Goal: Transaction & Acquisition: Purchase product/service

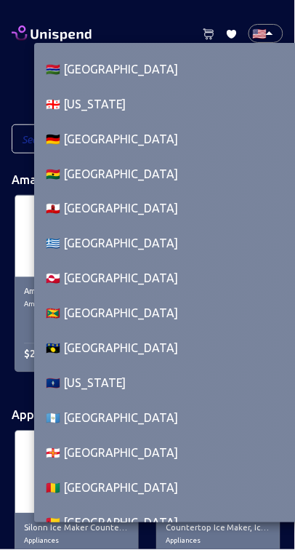
scroll to position [2715, 0]
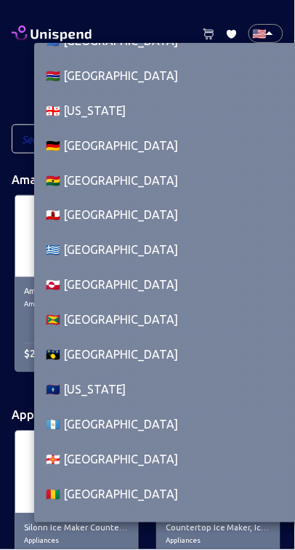
click at [170, 136] on li "🇩🇪 [GEOGRAPHIC_DATA]" at bounding box center [170, 145] width 272 height 35
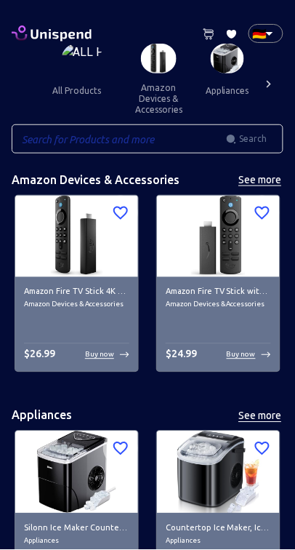
type input "DE"
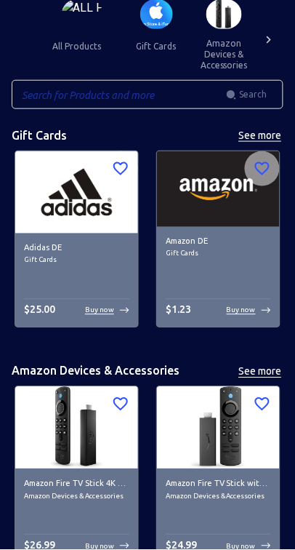
scroll to position [0, 0]
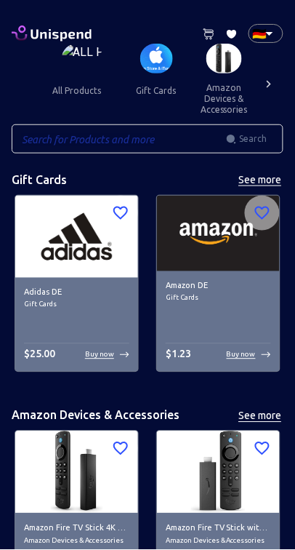
click at [207, 28] on icon at bounding box center [209, 34] width 12 height 12
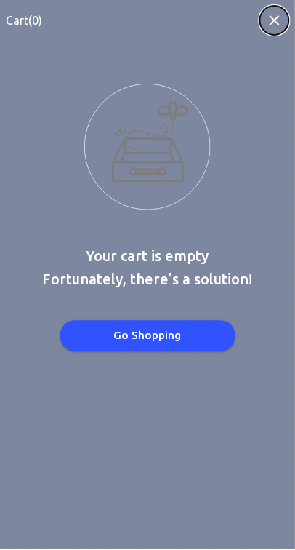
click at [284, 22] on icon "button" at bounding box center [274, 20] width 17 height 17
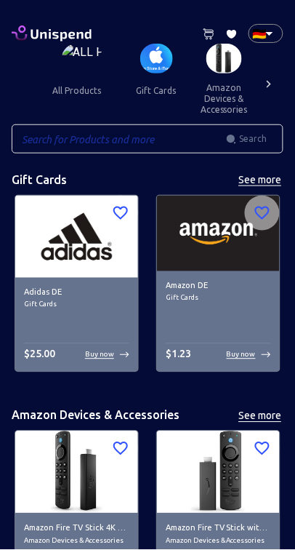
click at [268, 84] on icon at bounding box center [269, 84] width 15 height 15
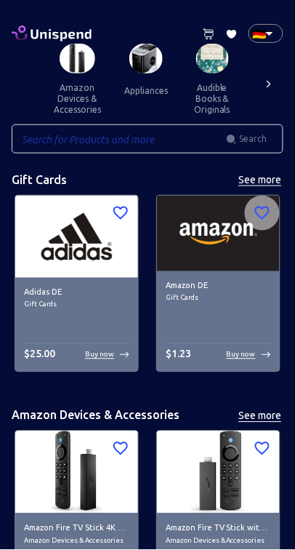
scroll to position [0, 148]
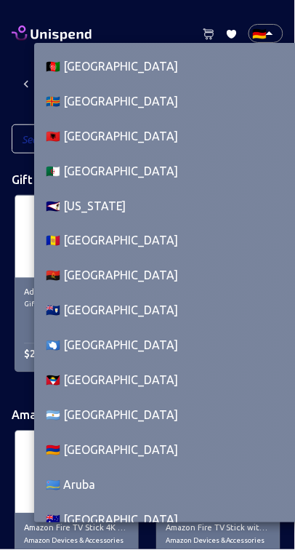
scroll to position [2577, 0]
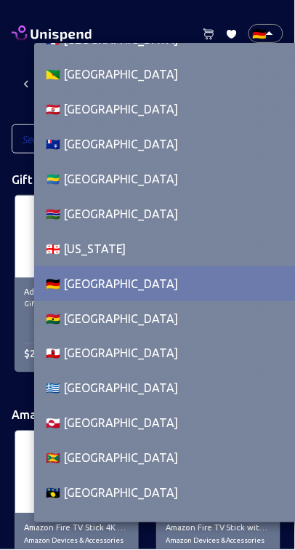
click at [268, 33] on div at bounding box center [147, 275] width 295 height 550
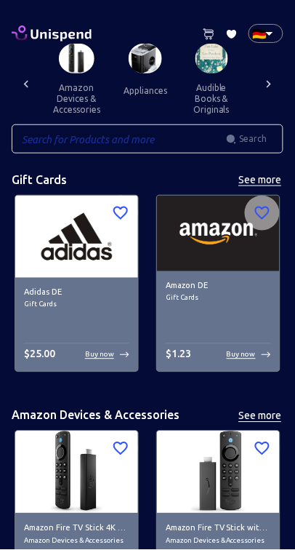
click at [237, 283] on h6 "Amazon DE" at bounding box center [219, 286] width 106 height 13
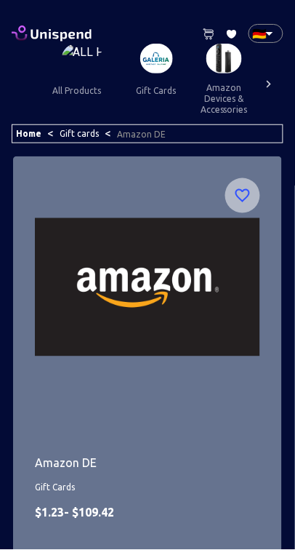
click at [245, 358] on img at bounding box center [148, 287] width 226 height 218
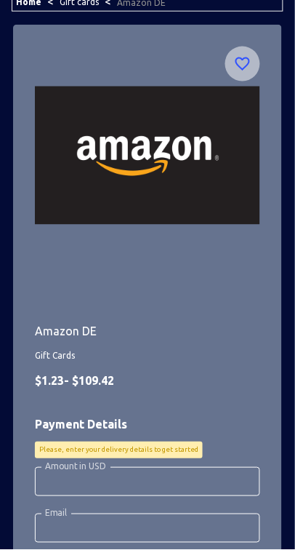
scroll to position [126, 0]
